Goal: Information Seeking & Learning: Learn about a topic

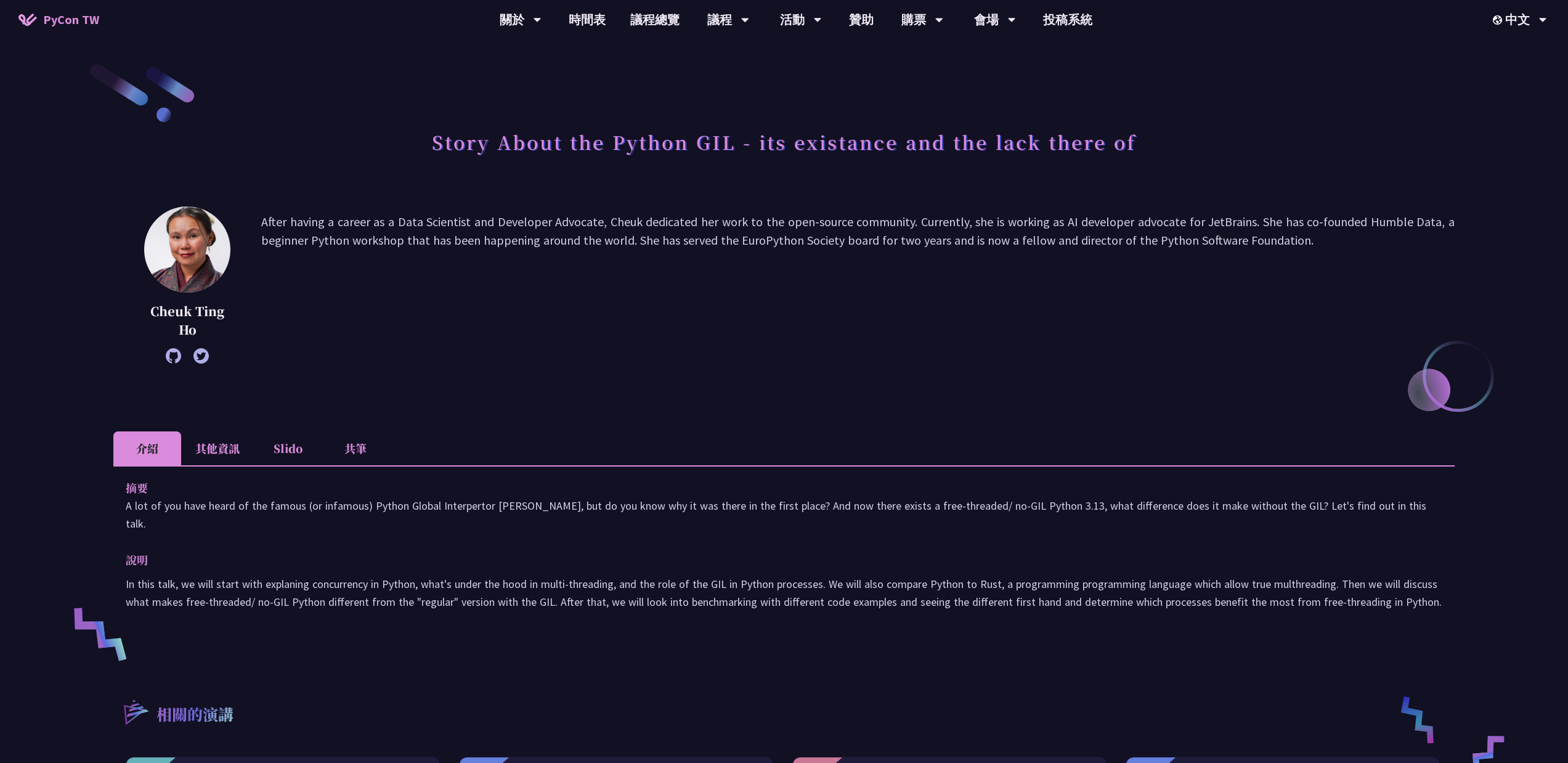
click at [280, 439] on li "Slido" at bounding box center [288, 448] width 68 height 34
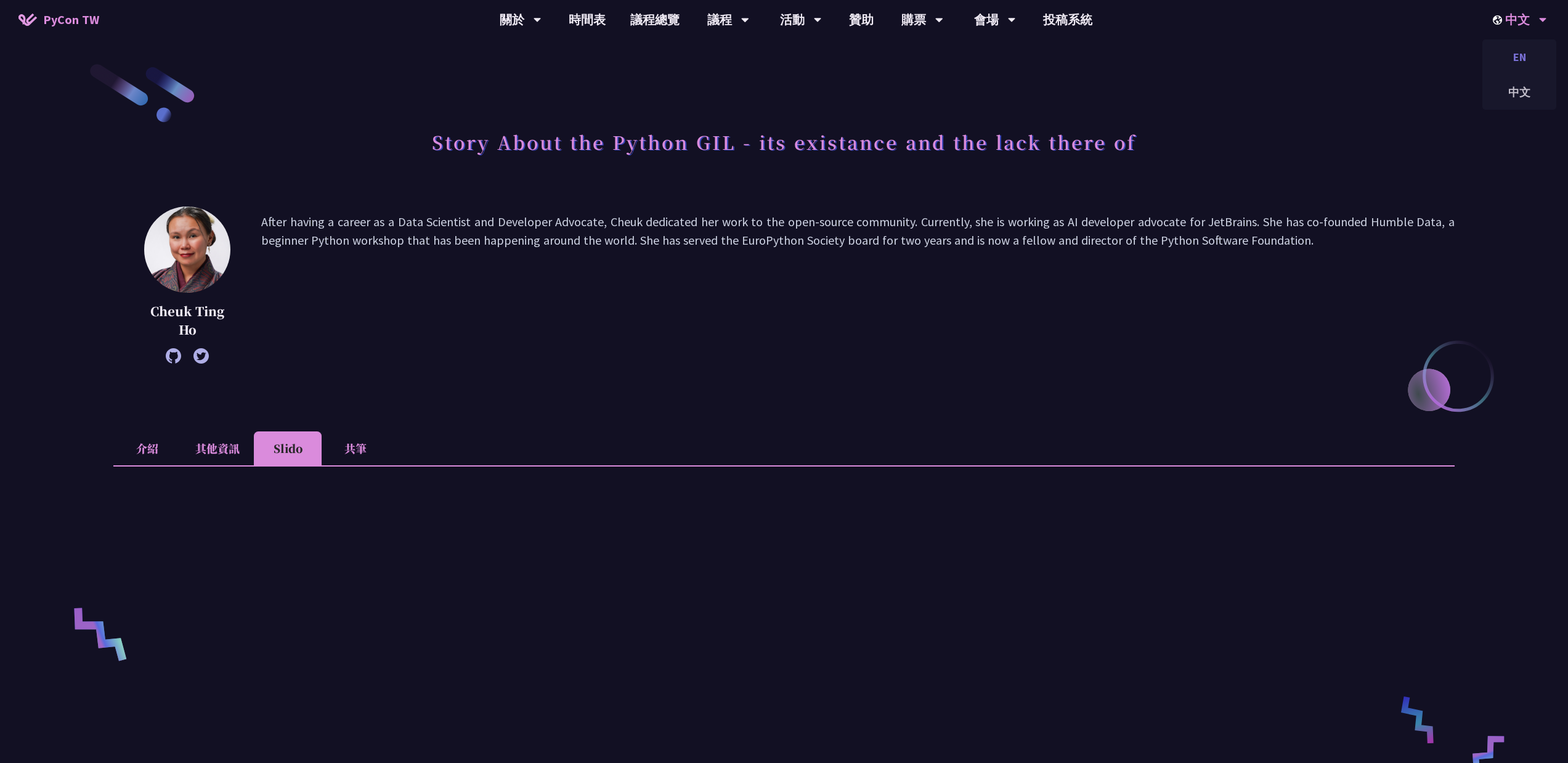
click at [1526, 61] on div "EN" at bounding box center [1520, 57] width 74 height 29
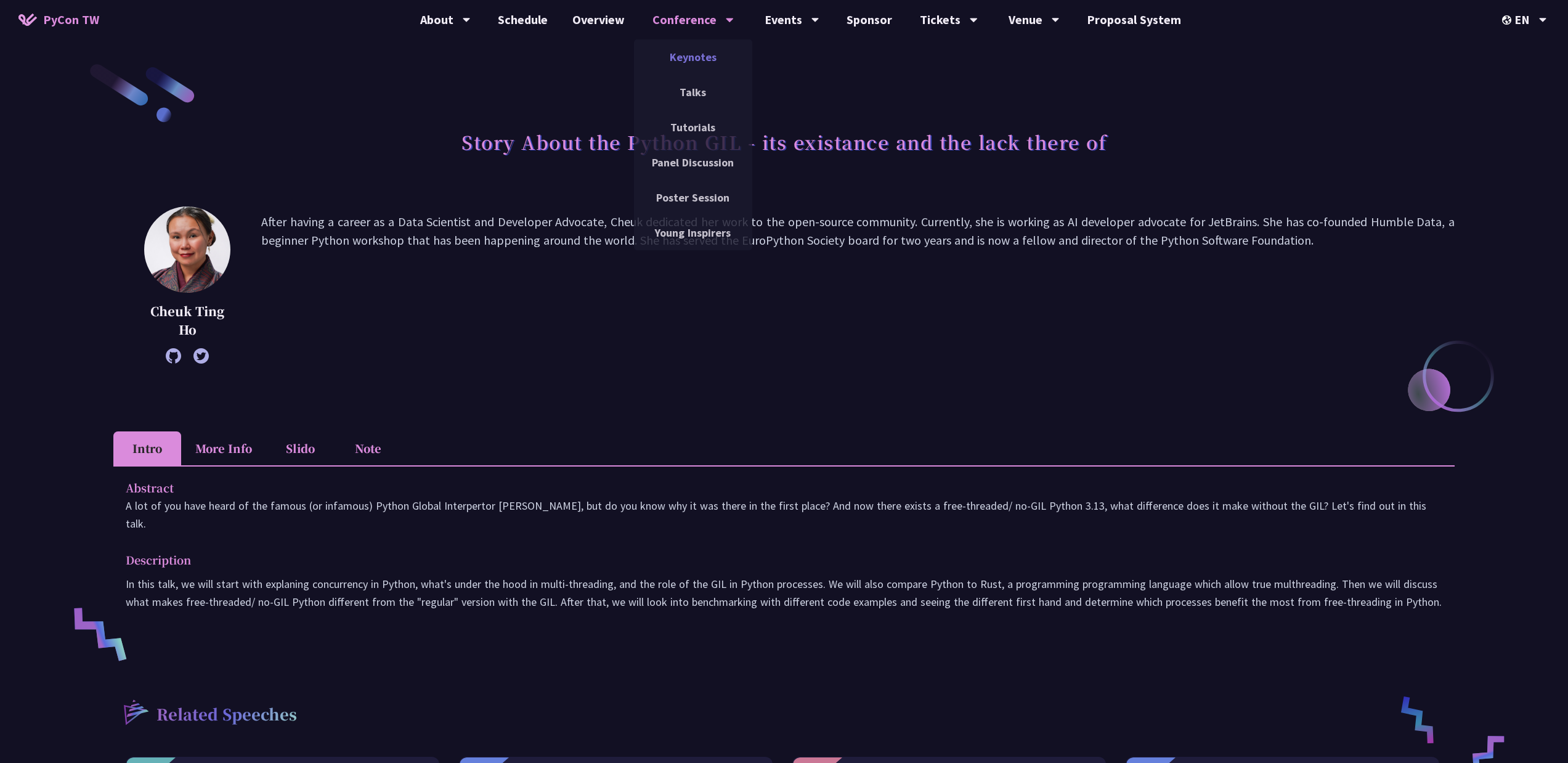
click at [699, 62] on link "Keynotes" at bounding box center [694, 57] width 118 height 29
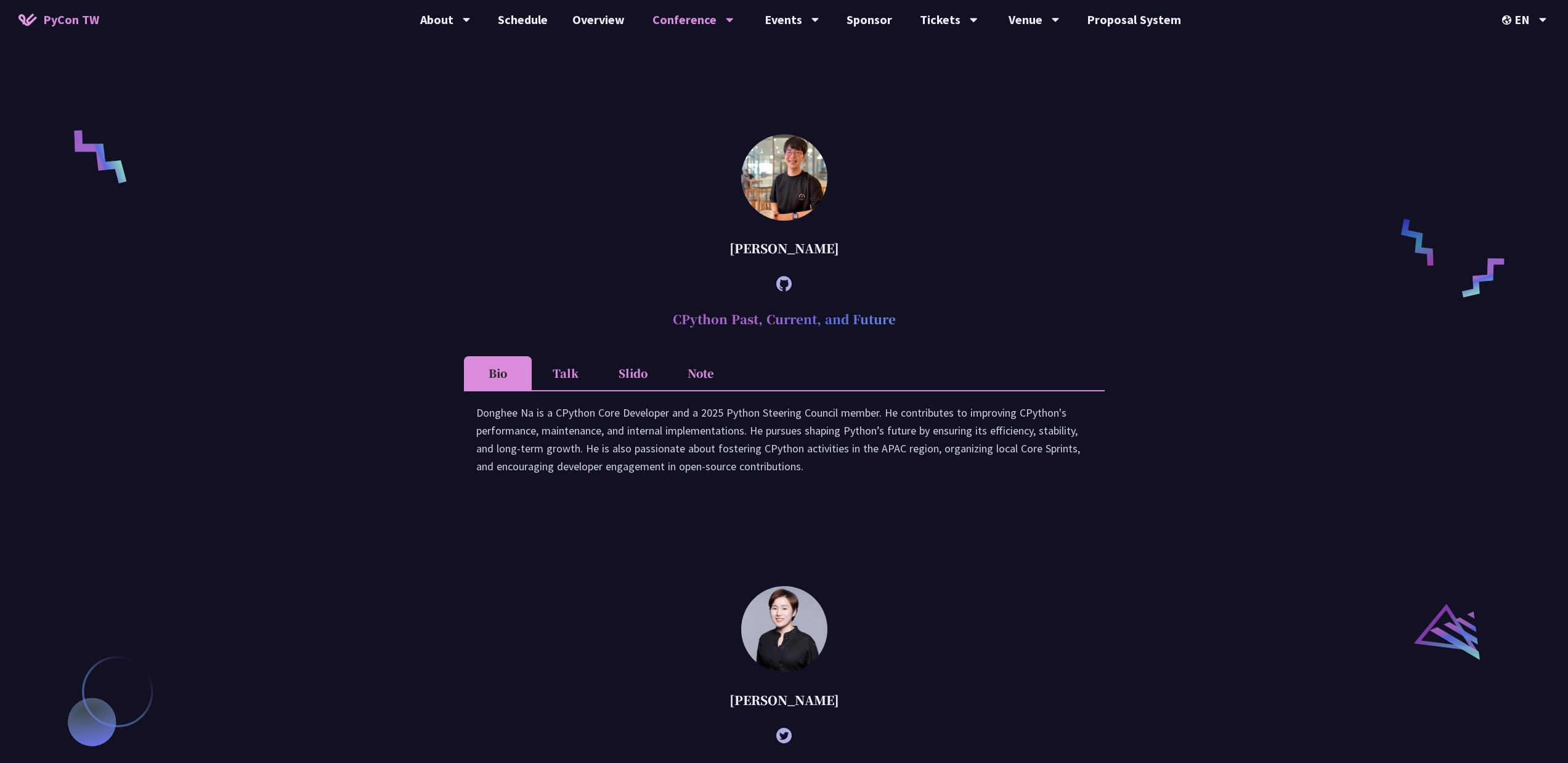
scroll to position [1061, 0]
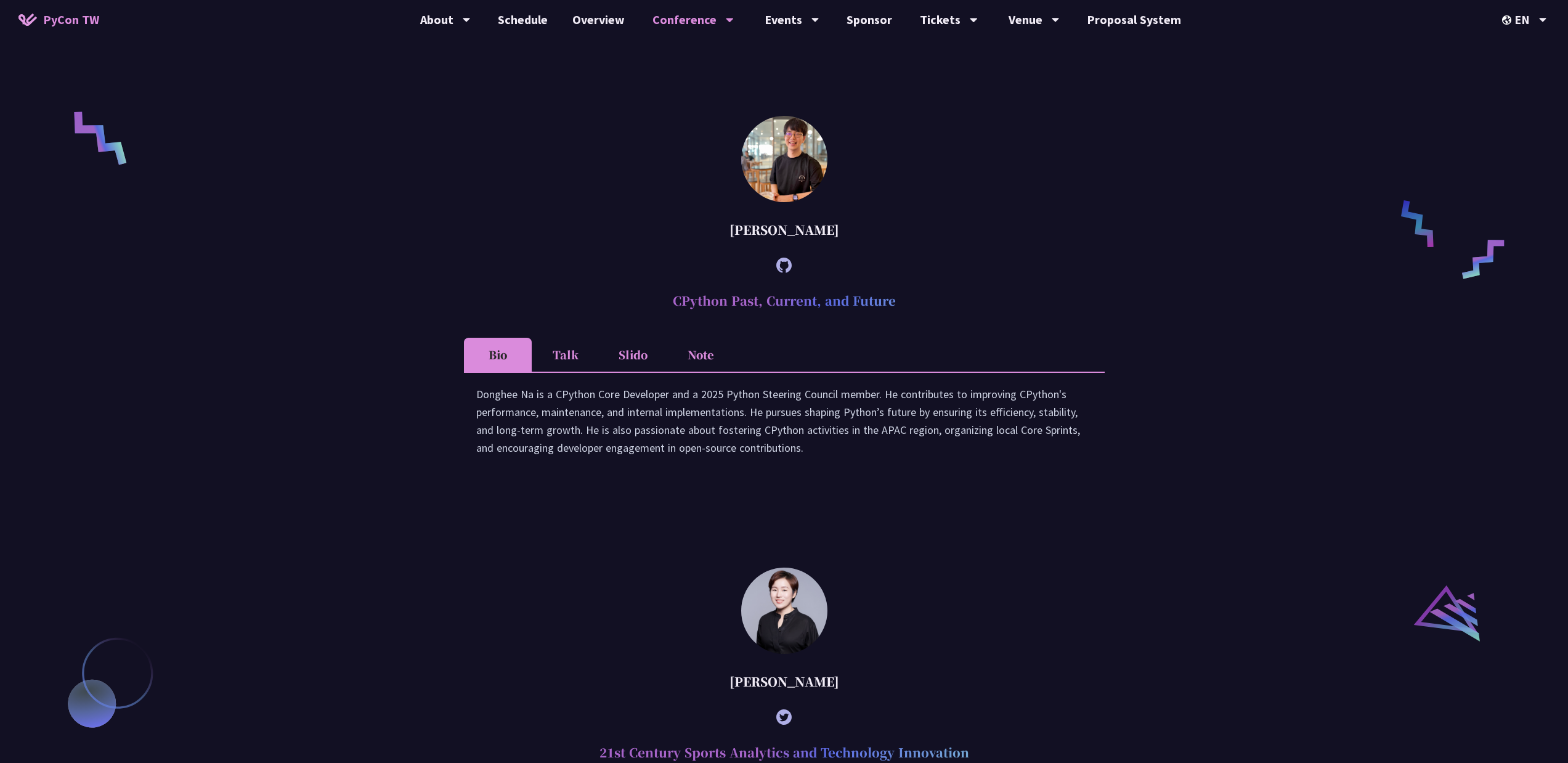
click at [551, 371] on li "Talk" at bounding box center [566, 354] width 68 height 34
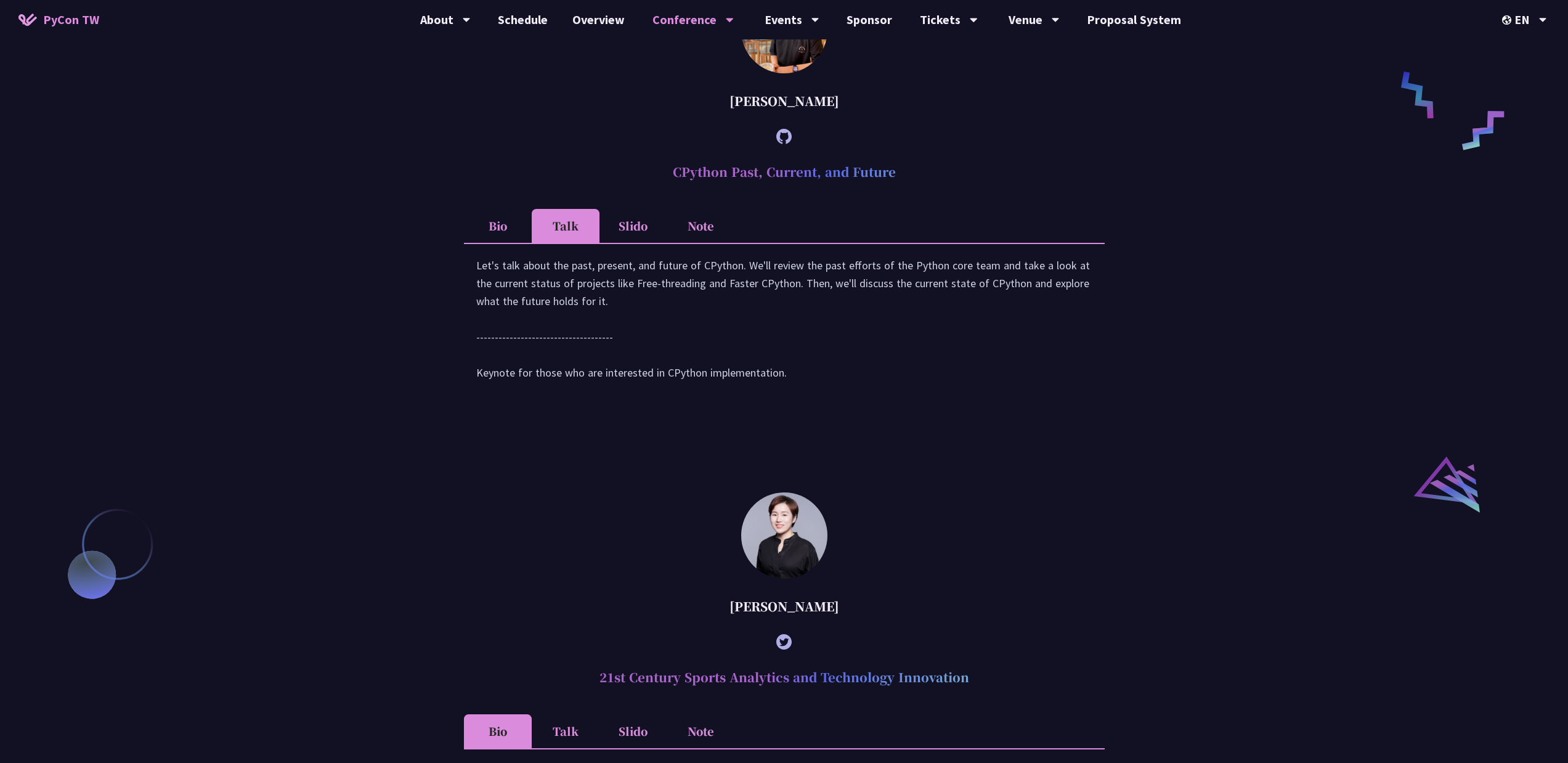
scroll to position [1119, 0]
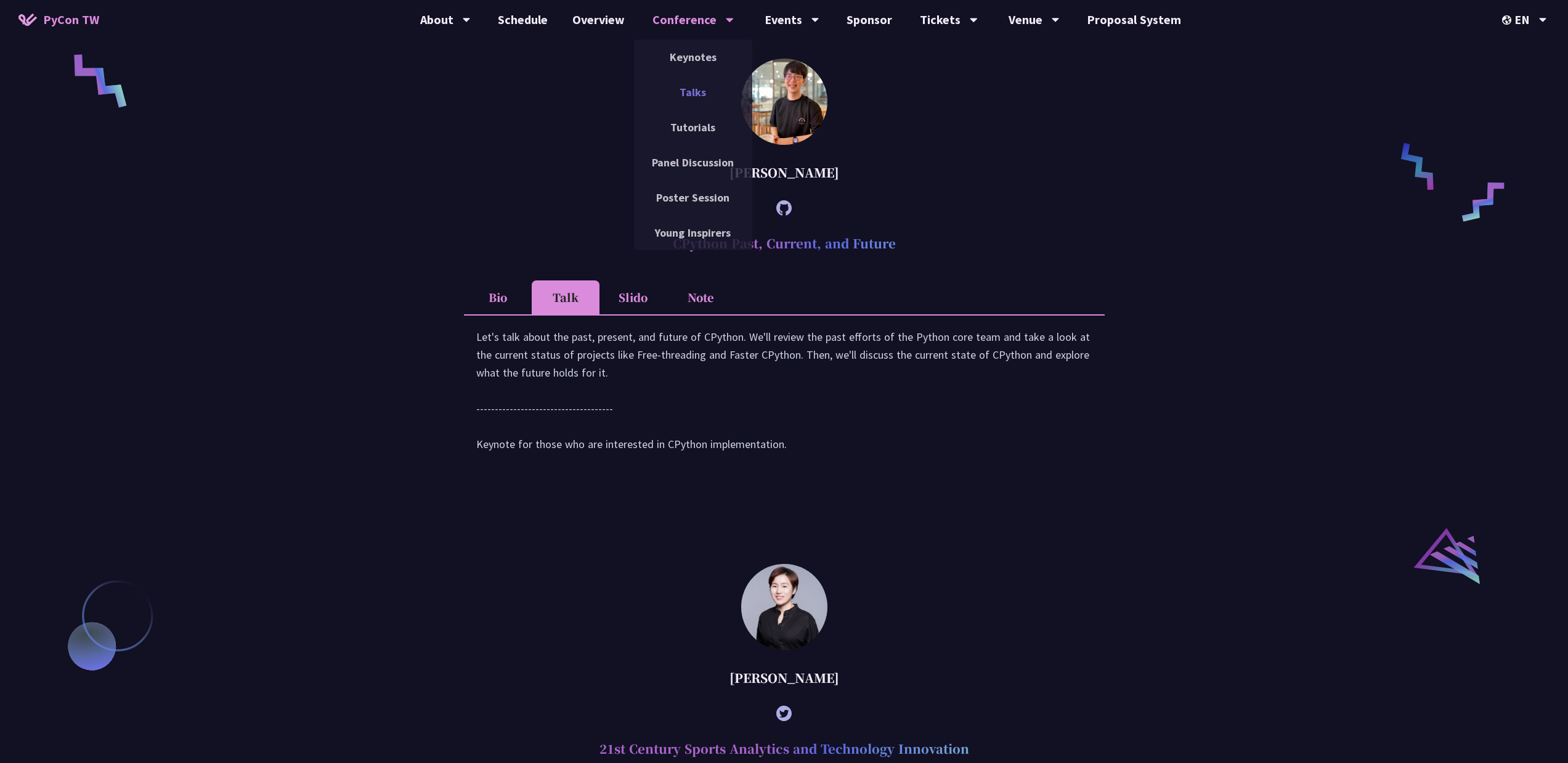
click at [700, 98] on link "Talks" at bounding box center [694, 92] width 118 height 29
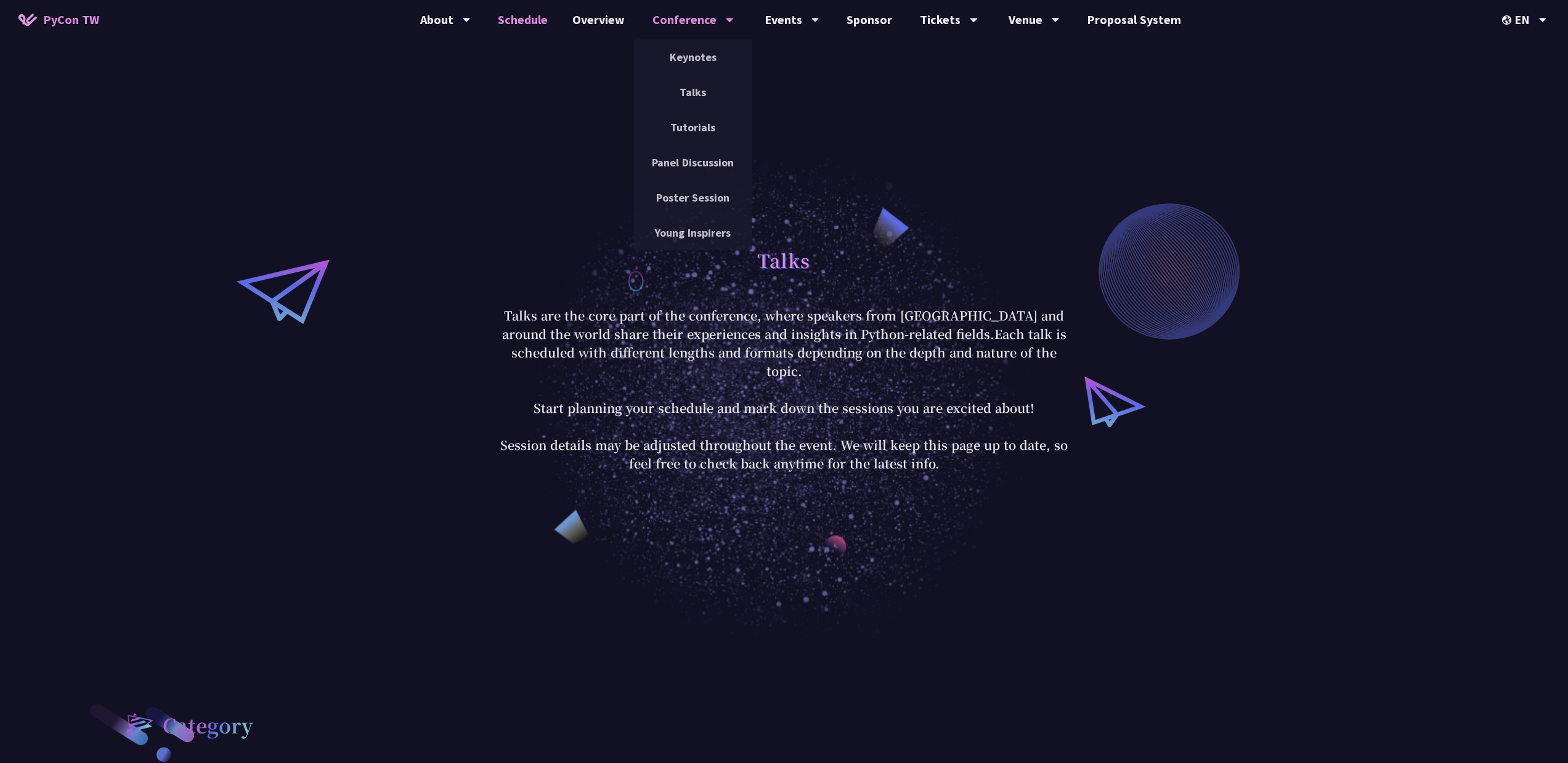
click at [536, 23] on link "Schedule" at bounding box center [522, 20] width 74 height 39
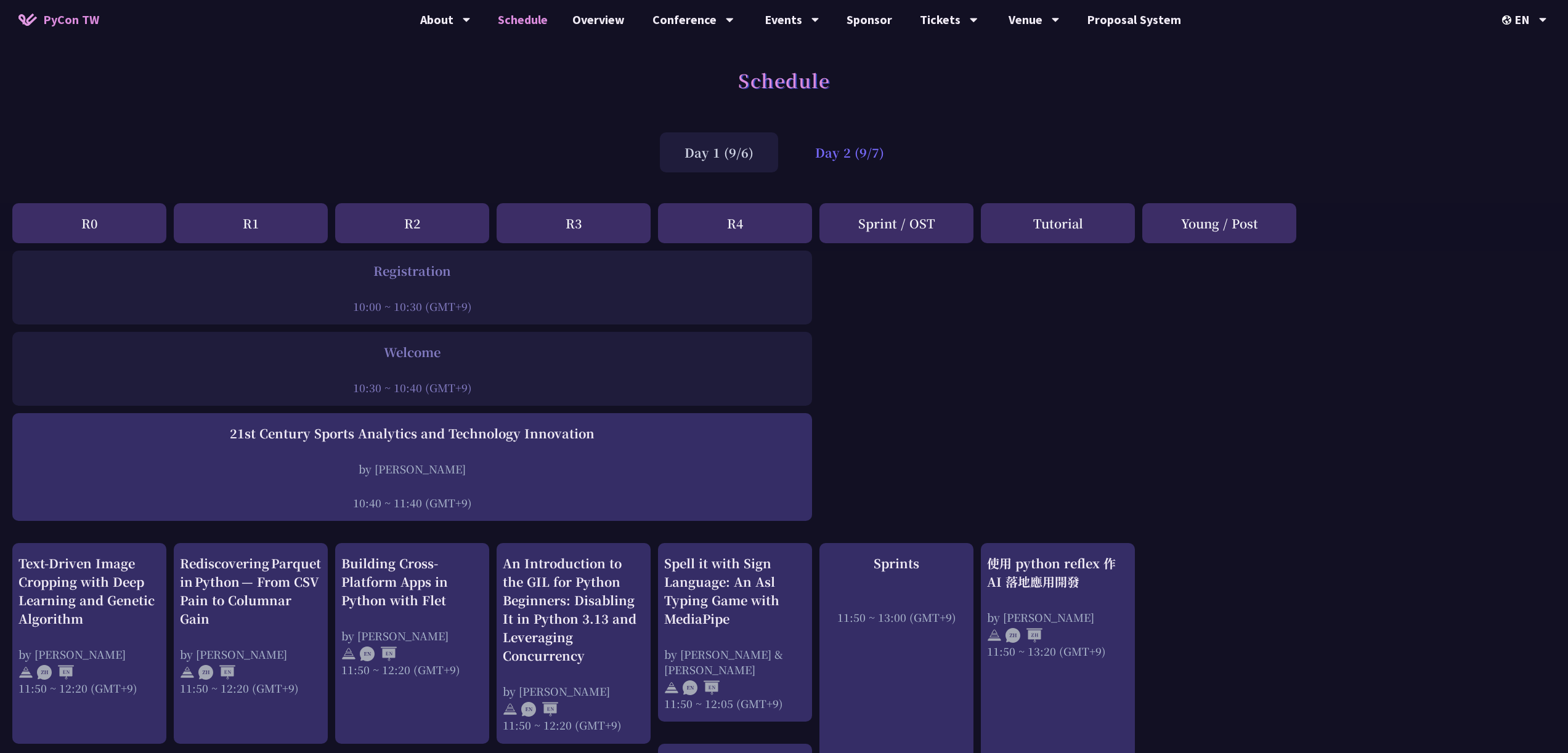
click at [804, 143] on div "Day 2 (9/7)" at bounding box center [849, 152] width 118 height 40
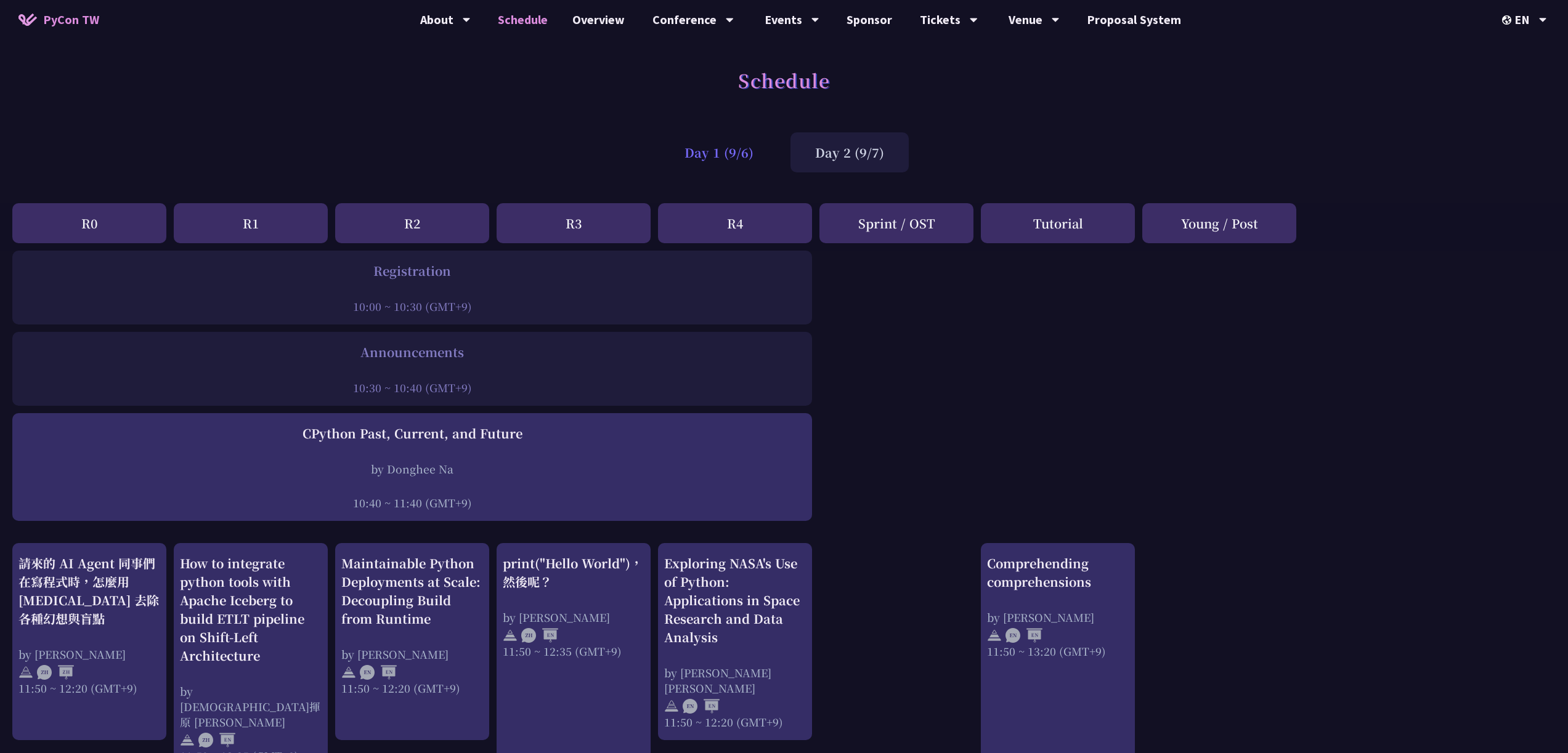
click at [714, 162] on div "Day 1 (9/6)" at bounding box center [719, 152] width 118 height 40
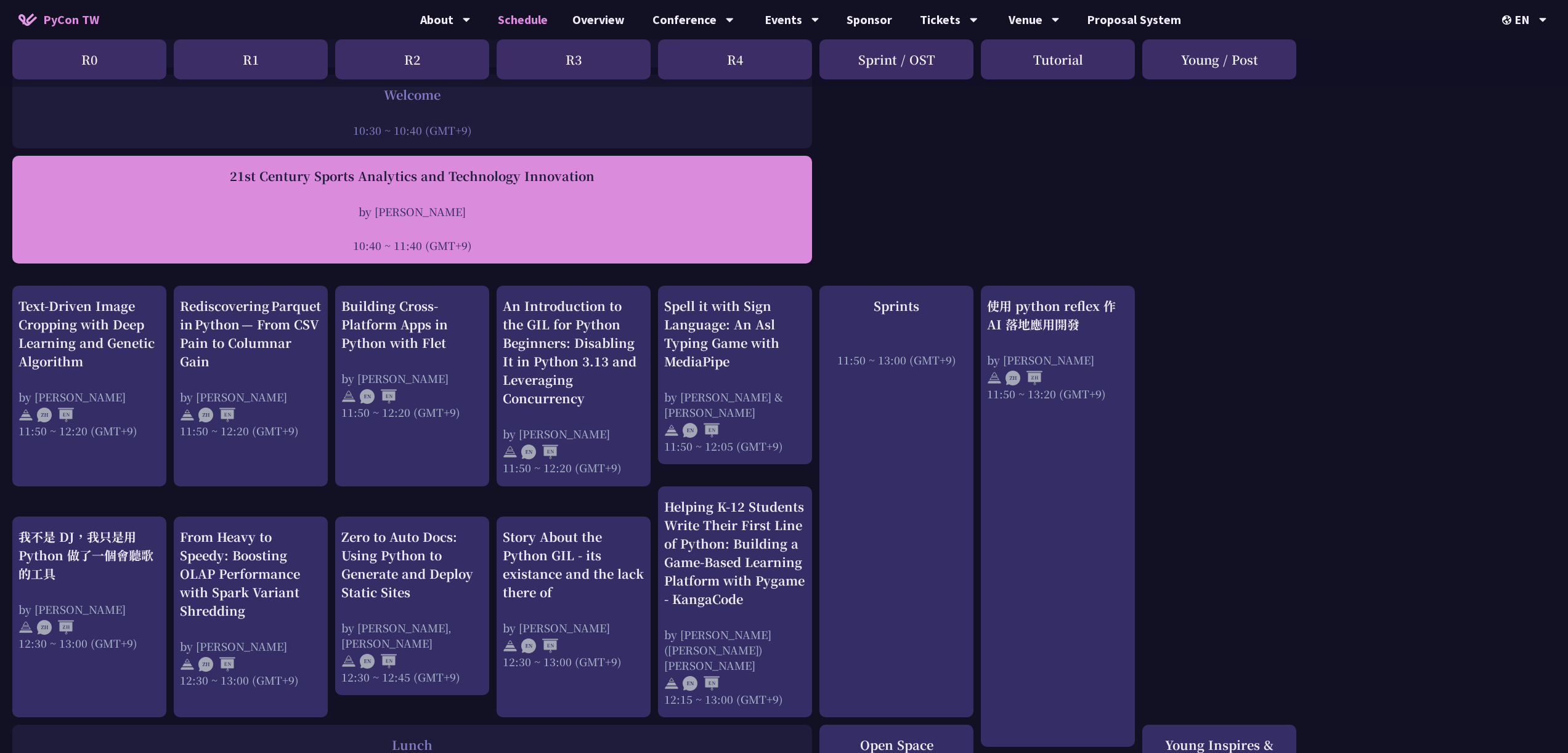
scroll to position [368, 0]
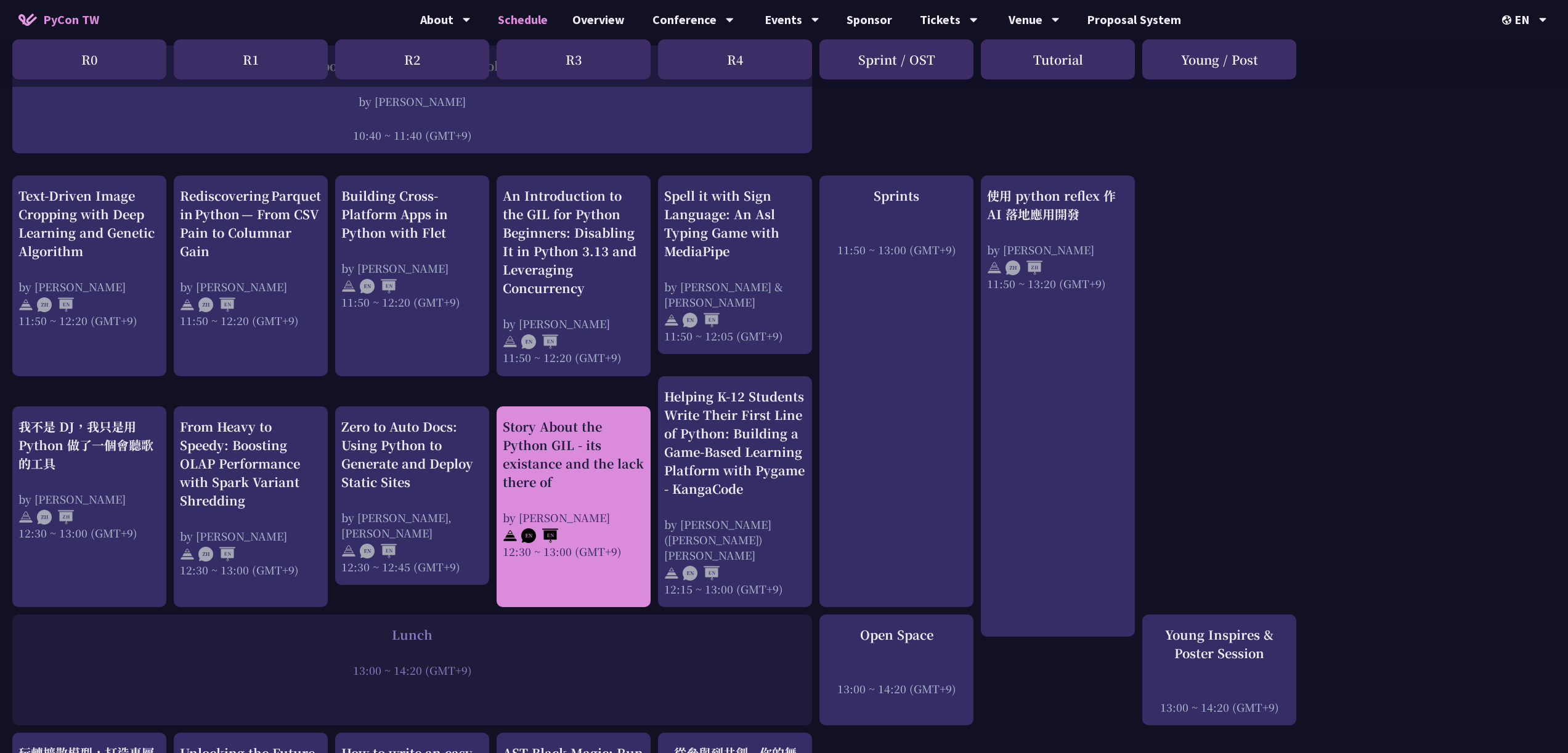
click at [596, 419] on div "Story About the Python GIL - its existance and the lack there of" at bounding box center [573, 455] width 142 height 74
